Goal: Find specific page/section: Find specific page/section

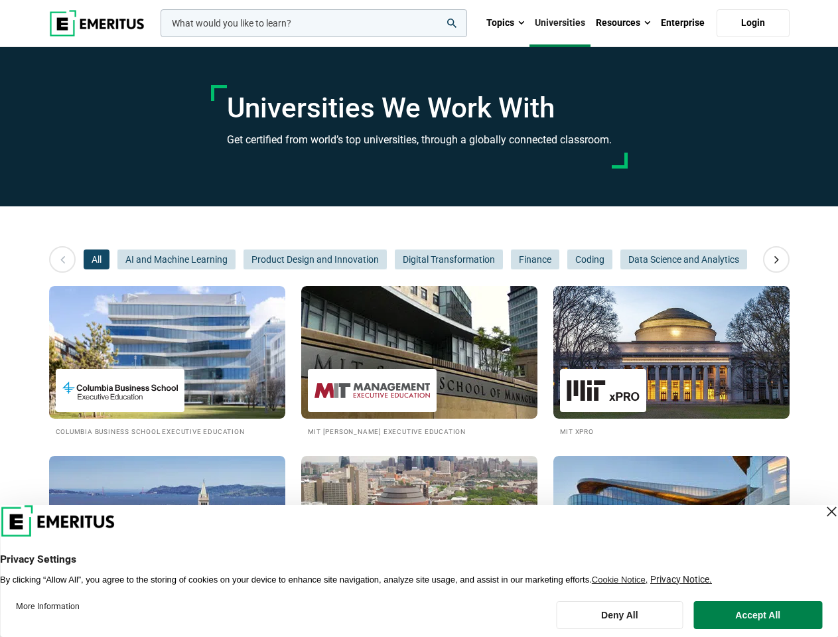
click at [314, 23] on input "woocommerce-product-search-field-0" at bounding box center [314, 23] width 307 height 28
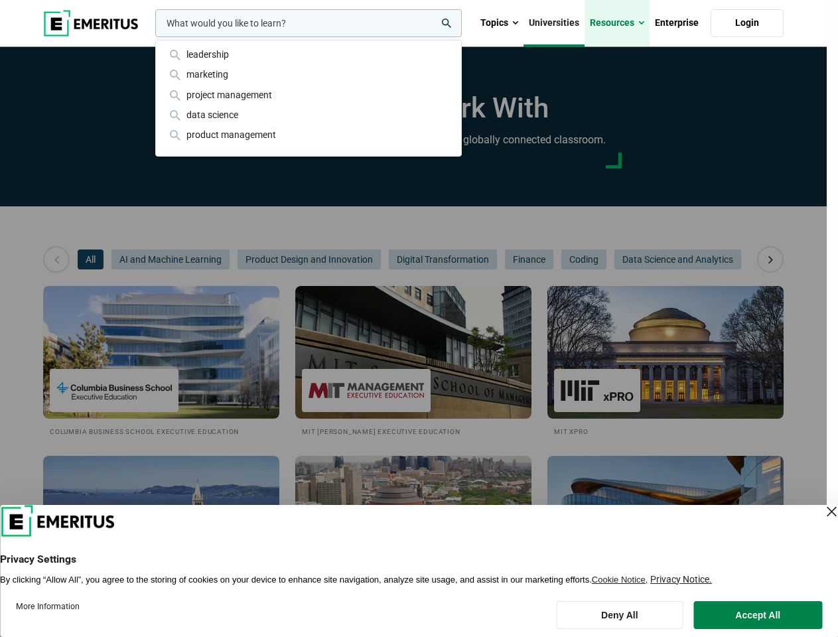
click at [623, 23] on link "Resources" at bounding box center [617, 23] width 65 height 46
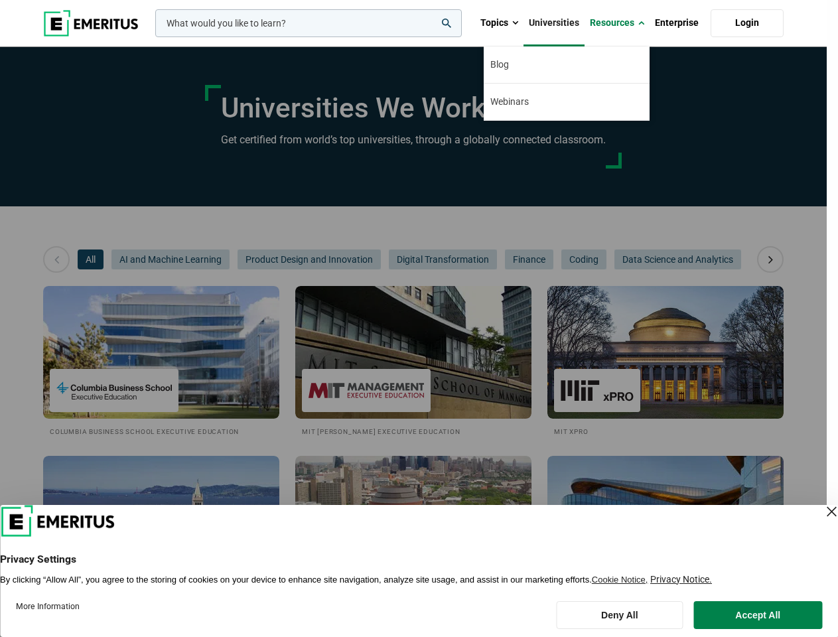
click at [153, 37] on div "leadership marketing project management data science product management" at bounding box center [307, 23] width 309 height 28
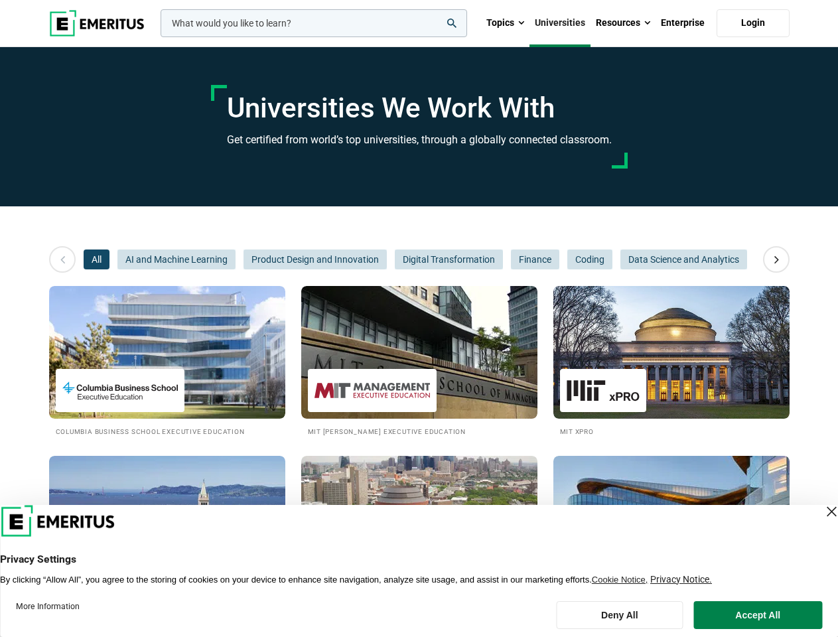
click at [777, 260] on icon at bounding box center [776, 260] width 23 height 24
click at [244, 260] on span "Product Design and Innovation" at bounding box center [315, 260] width 143 height 20
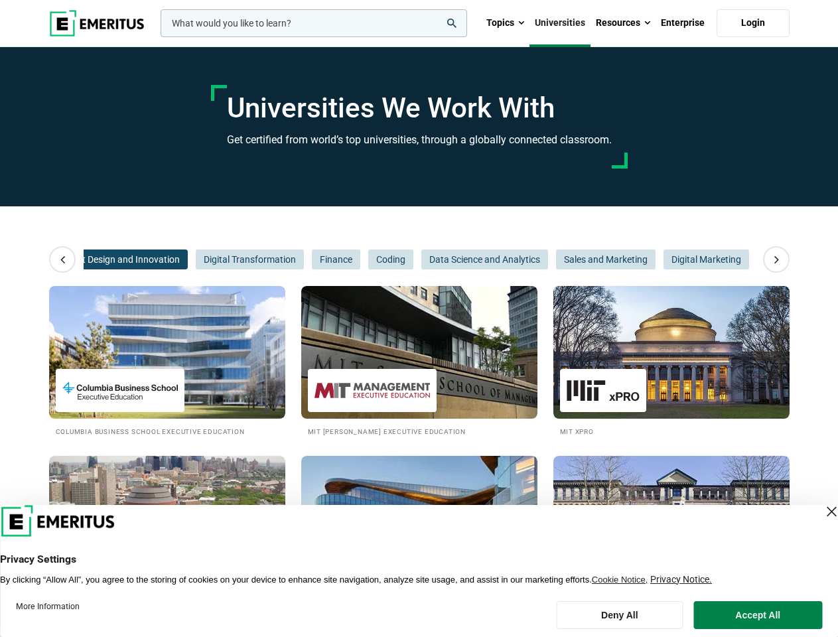
click at [177, 260] on span "Product Design and Innovation" at bounding box center [115, 260] width 143 height 20
click at [315, 260] on span "Finance" at bounding box center [336, 260] width 48 height 20
click at [448, 260] on span "Data Science and Analytics" at bounding box center [485, 260] width 127 height 20
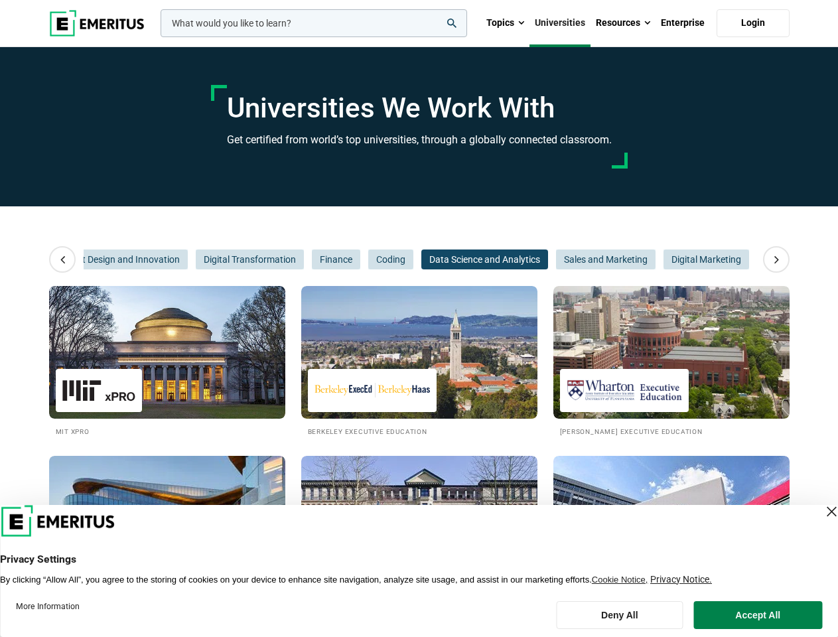
scroll to position [0, 199]
click at [534, 260] on span "Data Science and Analytics" at bounding box center [485, 260] width 127 height 20
click at [589, 260] on span "Sales and Marketing" at bounding box center [606, 260] width 100 height 20
